Goal: Complete application form

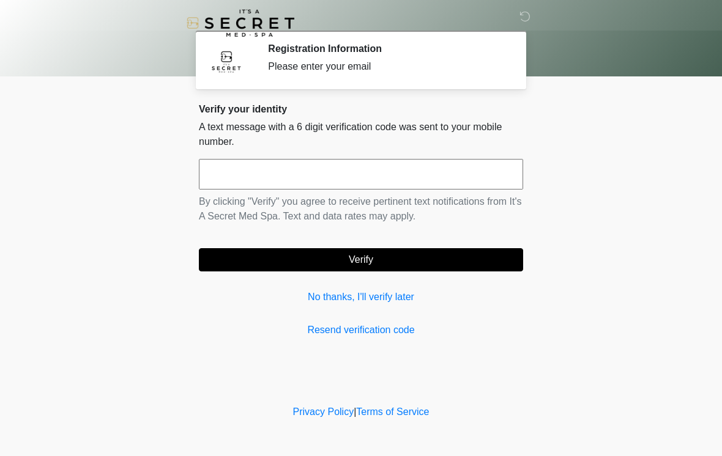
click at [406, 162] on input "text" at bounding box center [361, 174] width 324 height 31
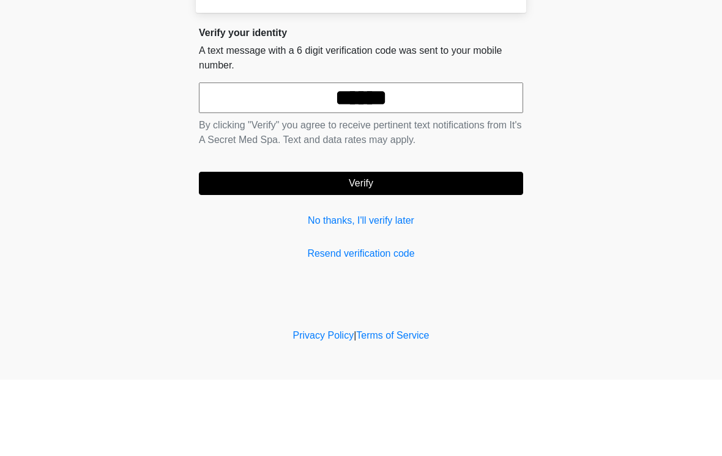
type input "******"
click at [463, 248] on button "Verify" at bounding box center [361, 259] width 324 height 23
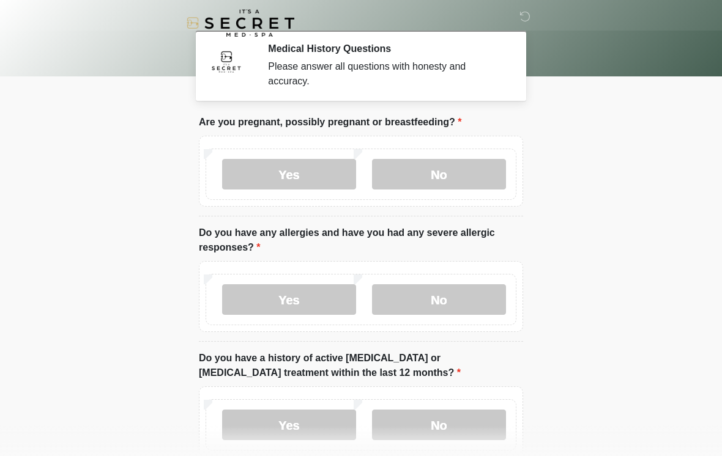
click at [469, 173] on label "No" at bounding box center [439, 174] width 134 height 31
click at [471, 299] on label "No" at bounding box center [439, 300] width 134 height 31
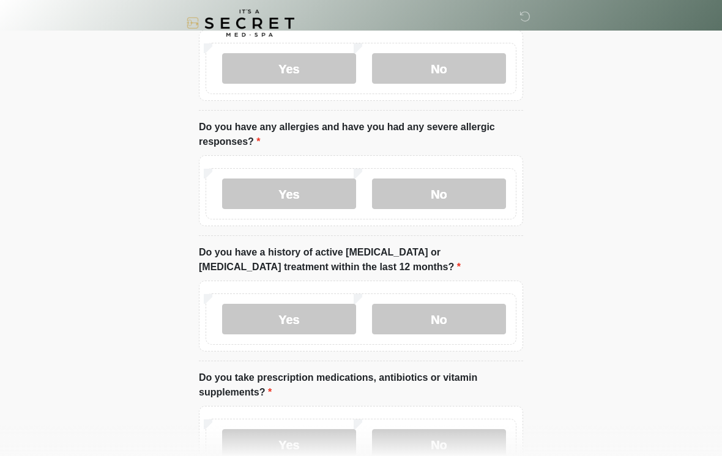
scroll to position [106, 0]
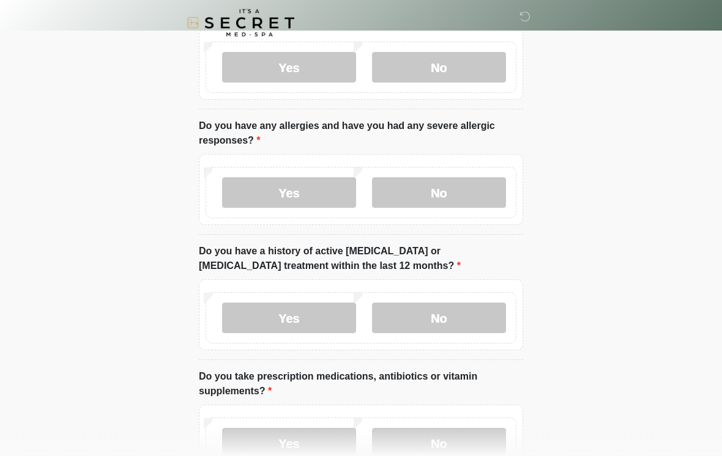
click at [476, 308] on label "No" at bounding box center [439, 319] width 134 height 31
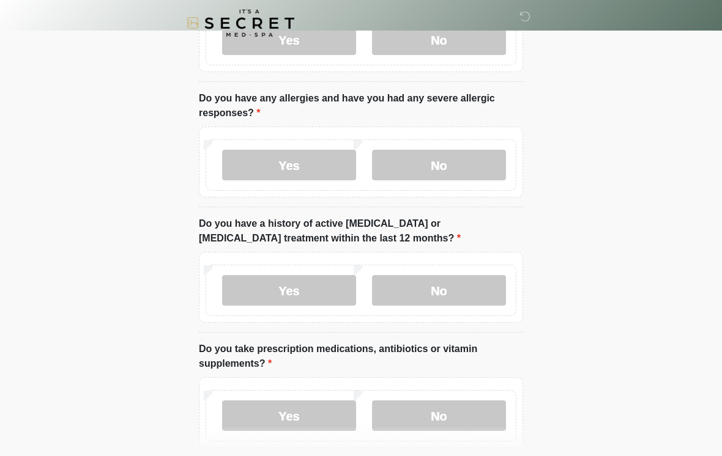
scroll to position [214, 0]
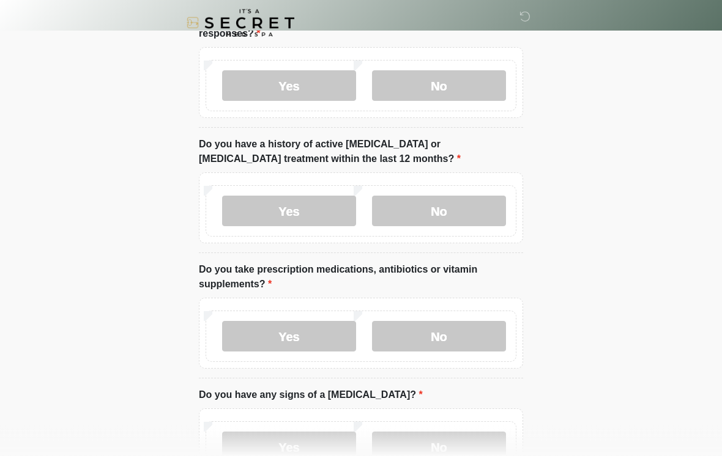
click at [322, 328] on label "Yes" at bounding box center [289, 337] width 134 height 31
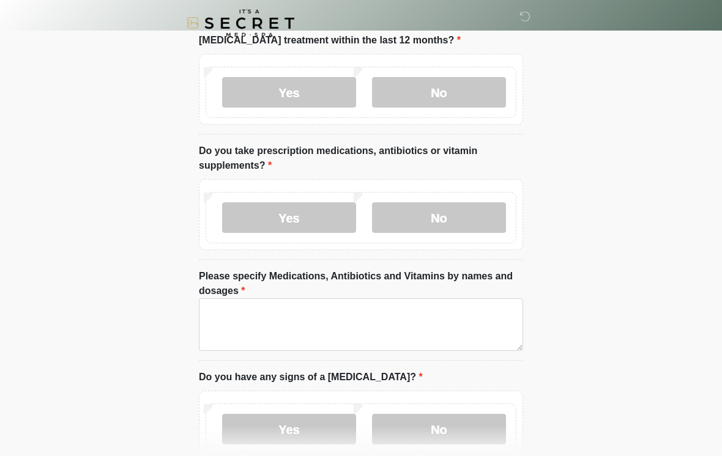
scroll to position [341, 0]
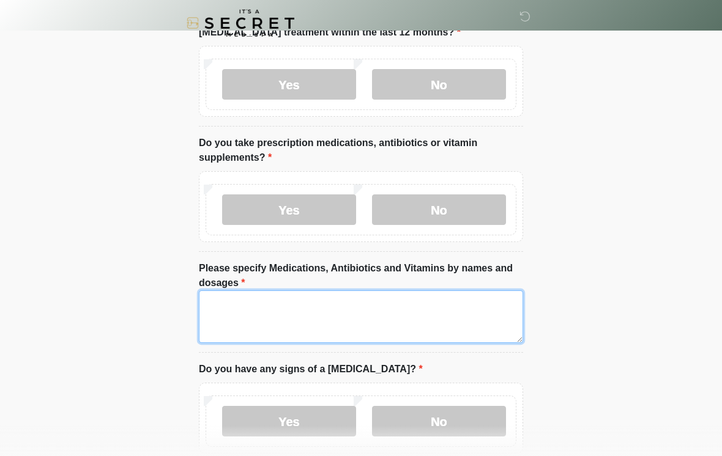
click at [427, 308] on textarea "Please specify Medications, Antibiotics and Vitamins by names and dosages" at bounding box center [361, 317] width 324 height 53
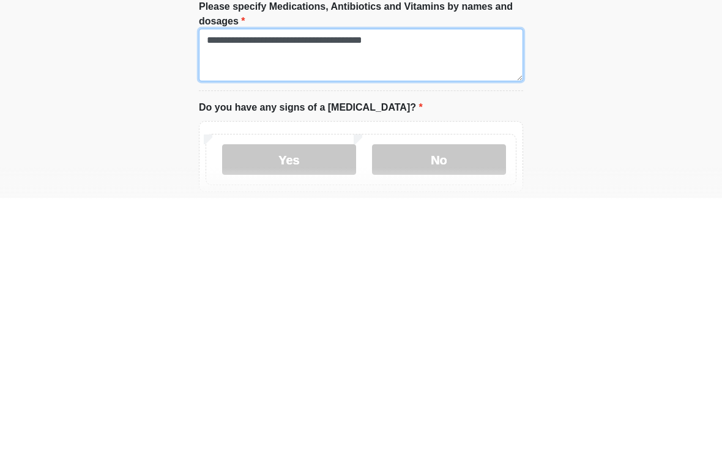
scroll to position [355, 0]
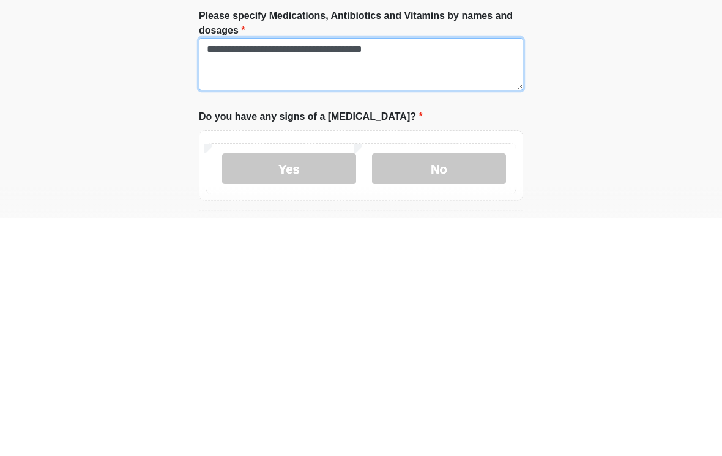
type textarea "**********"
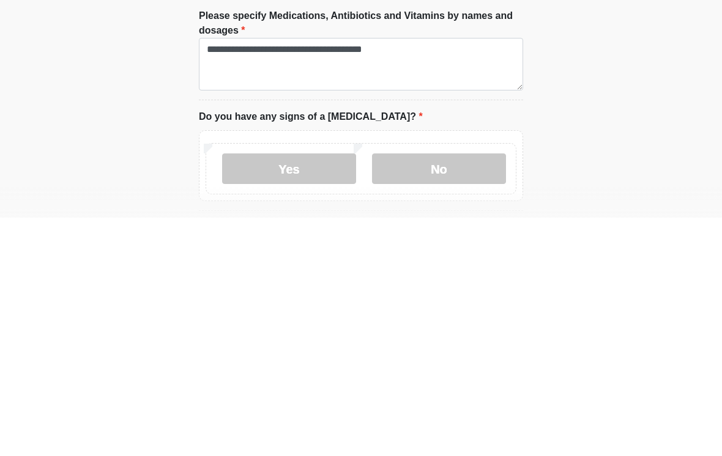
click at [460, 392] on label "No" at bounding box center [439, 407] width 134 height 31
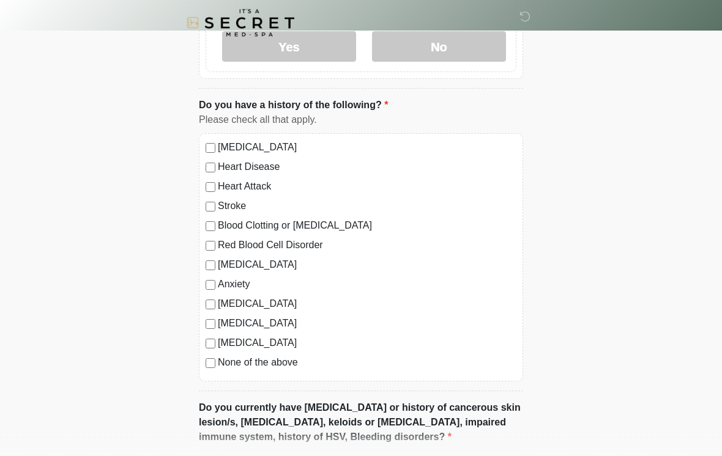
scroll to position [719, 0]
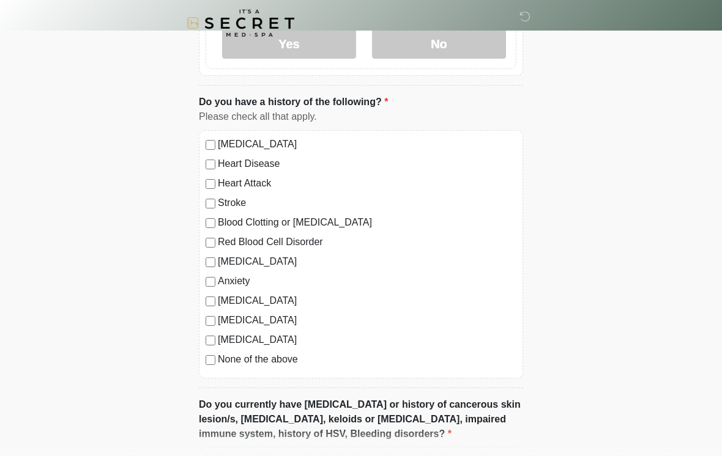
click at [215, 274] on div "Anxiety" at bounding box center [361, 281] width 311 height 15
click at [219, 275] on label "Anxiety" at bounding box center [367, 281] width 299 height 15
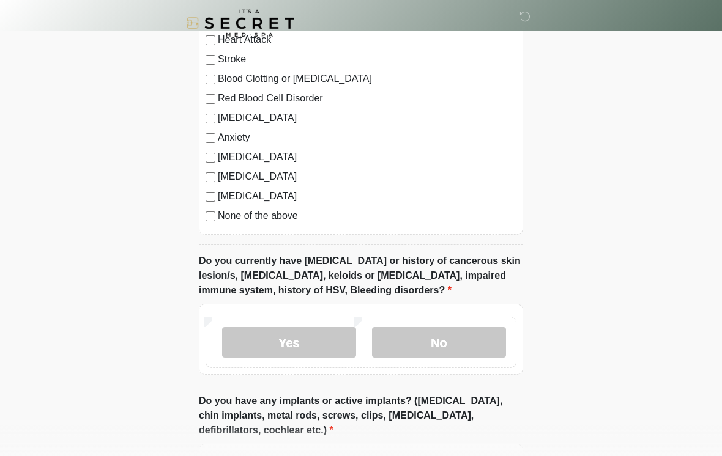
scroll to position [874, 0]
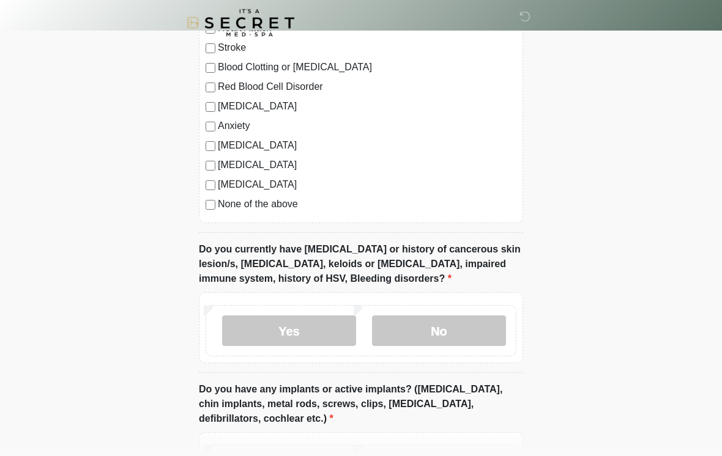
click at [473, 326] on label "No" at bounding box center [439, 331] width 134 height 31
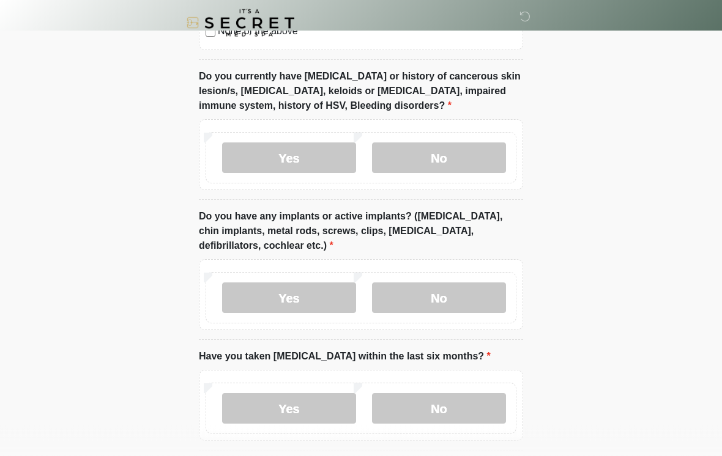
scroll to position [1051, 0]
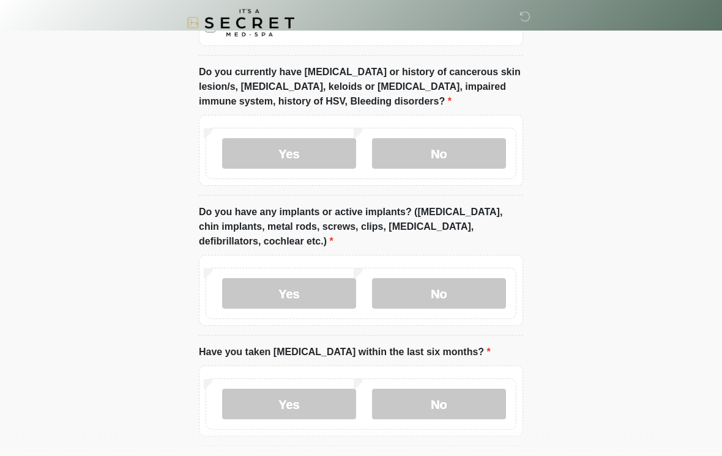
click at [481, 288] on label "No" at bounding box center [439, 294] width 134 height 31
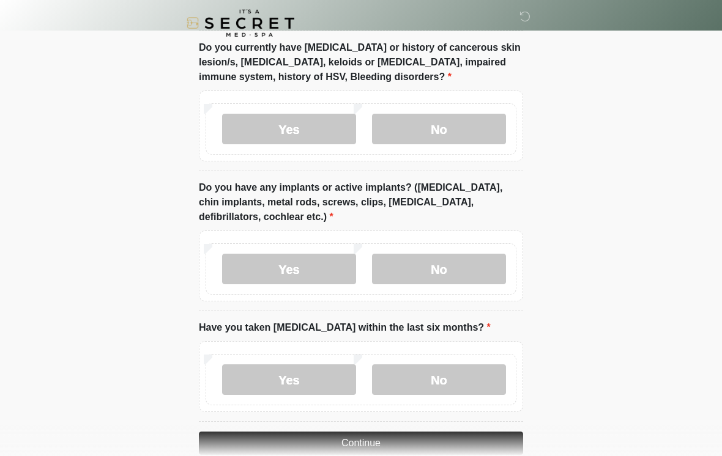
scroll to position [1119, 0]
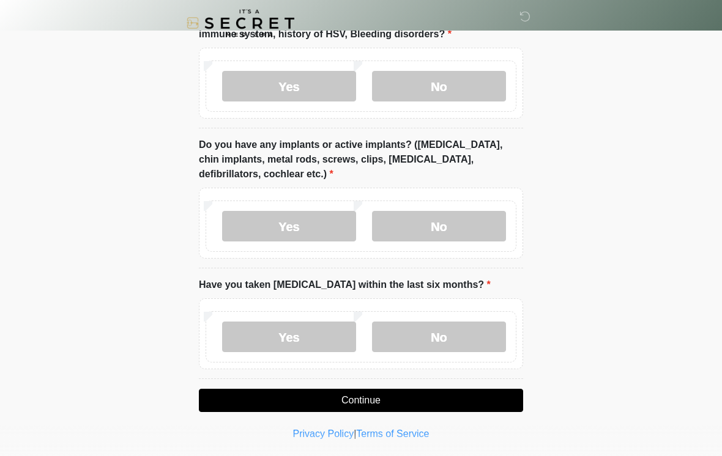
click at [474, 335] on label "No" at bounding box center [439, 337] width 134 height 31
click at [436, 397] on button "Continue" at bounding box center [361, 400] width 324 height 23
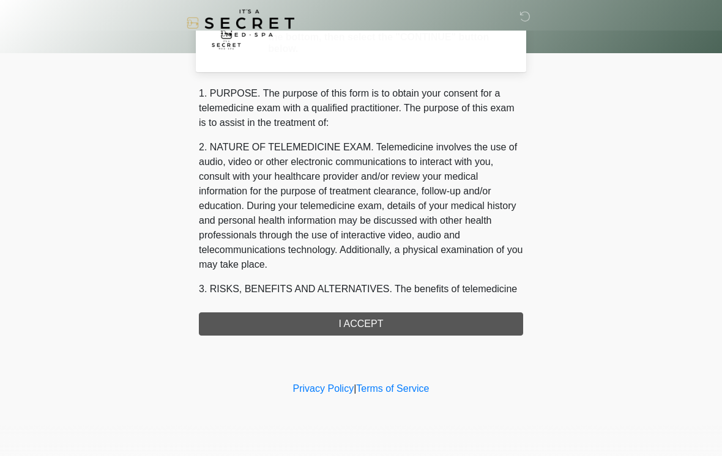
scroll to position [0, 0]
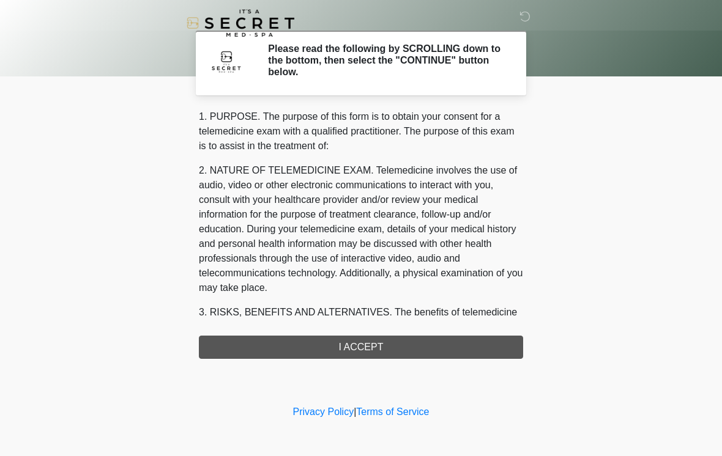
click at [420, 348] on div "1. PURPOSE. The purpose of this form is to obtain your consent for a telemedici…" at bounding box center [361, 235] width 324 height 250
click at [385, 342] on div "1. PURPOSE. The purpose of this form is to obtain your consent for a telemedici…" at bounding box center [361, 235] width 324 height 250
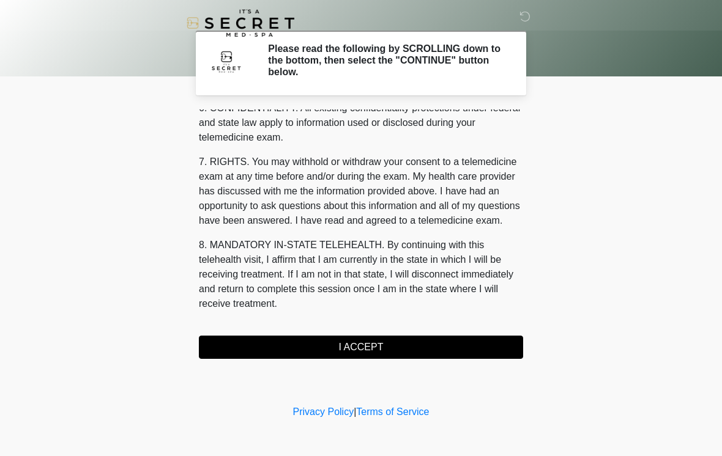
scroll to position [498, 0]
click at [381, 343] on button "I ACCEPT" at bounding box center [361, 347] width 324 height 23
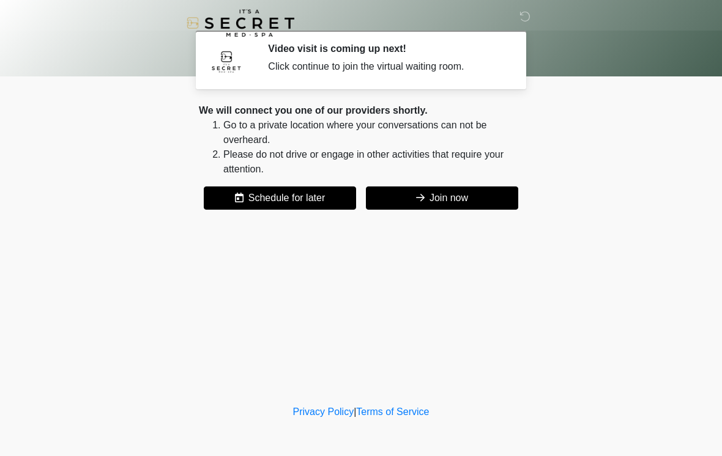
click at [463, 199] on button "Join now" at bounding box center [442, 198] width 152 height 23
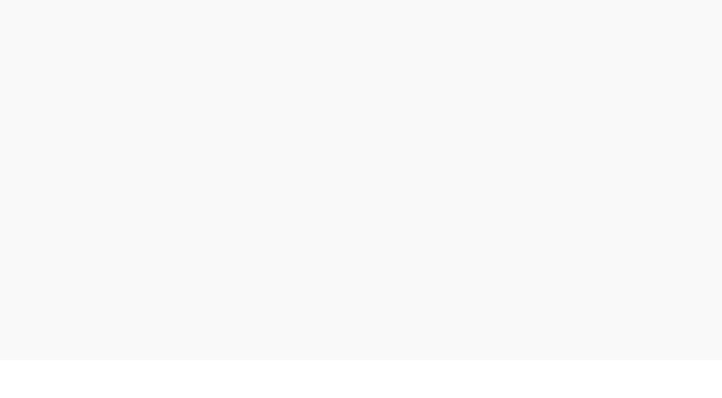
scroll to position [4, 0]
